Goal: Information Seeking & Learning: Find specific page/section

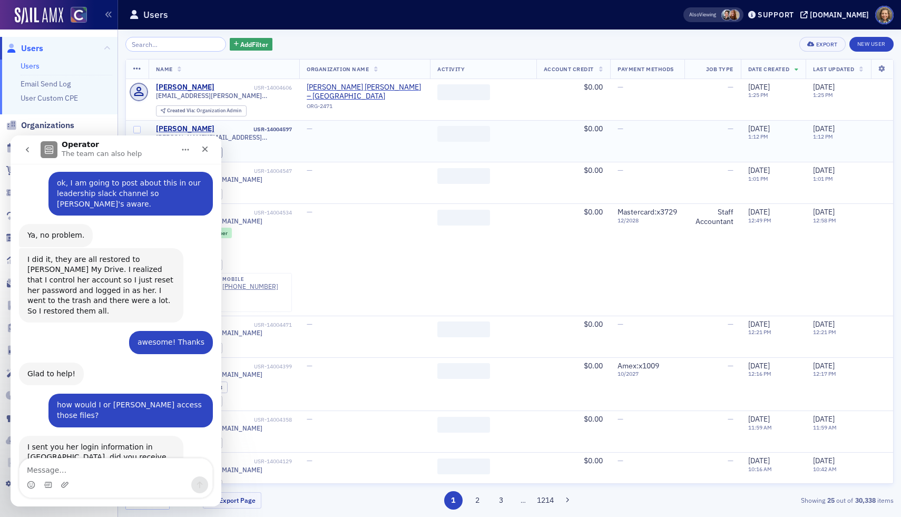
scroll to position [731, 0]
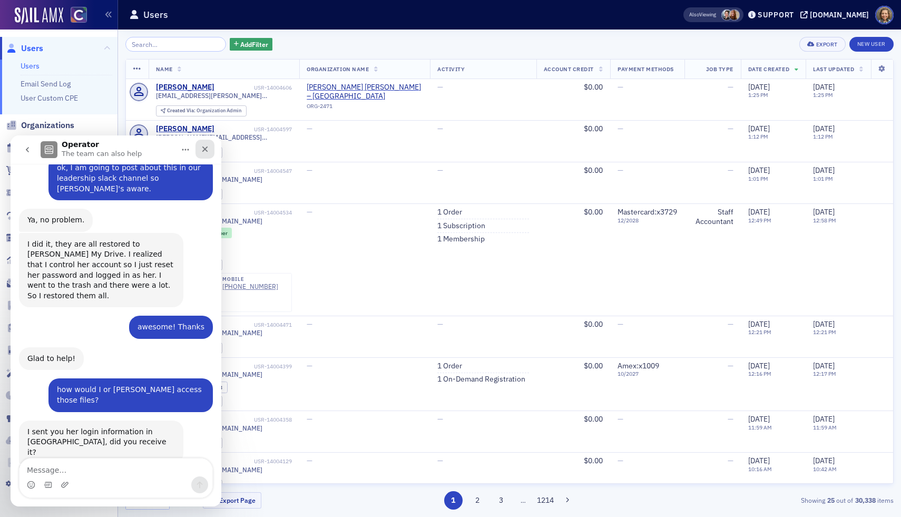
click at [212, 147] on div "Close" at bounding box center [205, 149] width 19 height 19
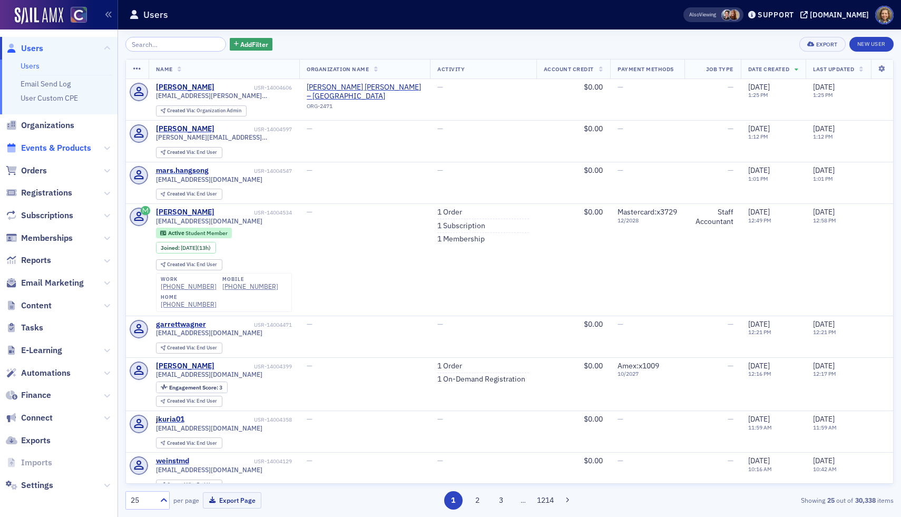
click at [47, 148] on span "Events & Products" at bounding box center [56, 148] width 70 height 12
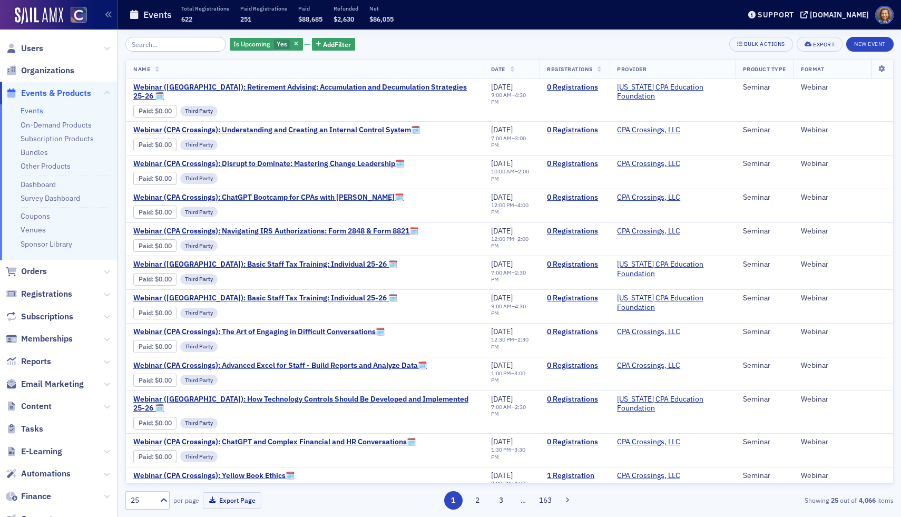
click at [176, 45] on input "search" at bounding box center [175, 44] width 101 height 15
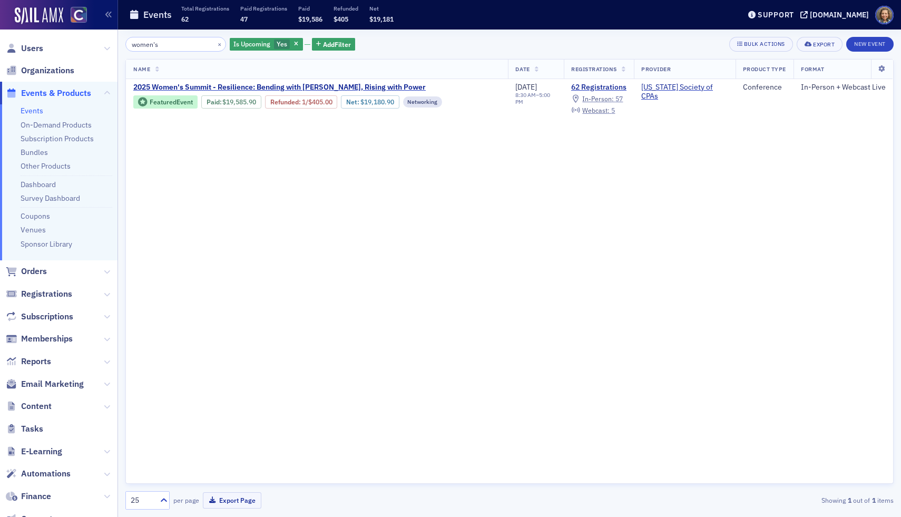
type input "women's"
